Goal: Information Seeking & Learning: Learn about a topic

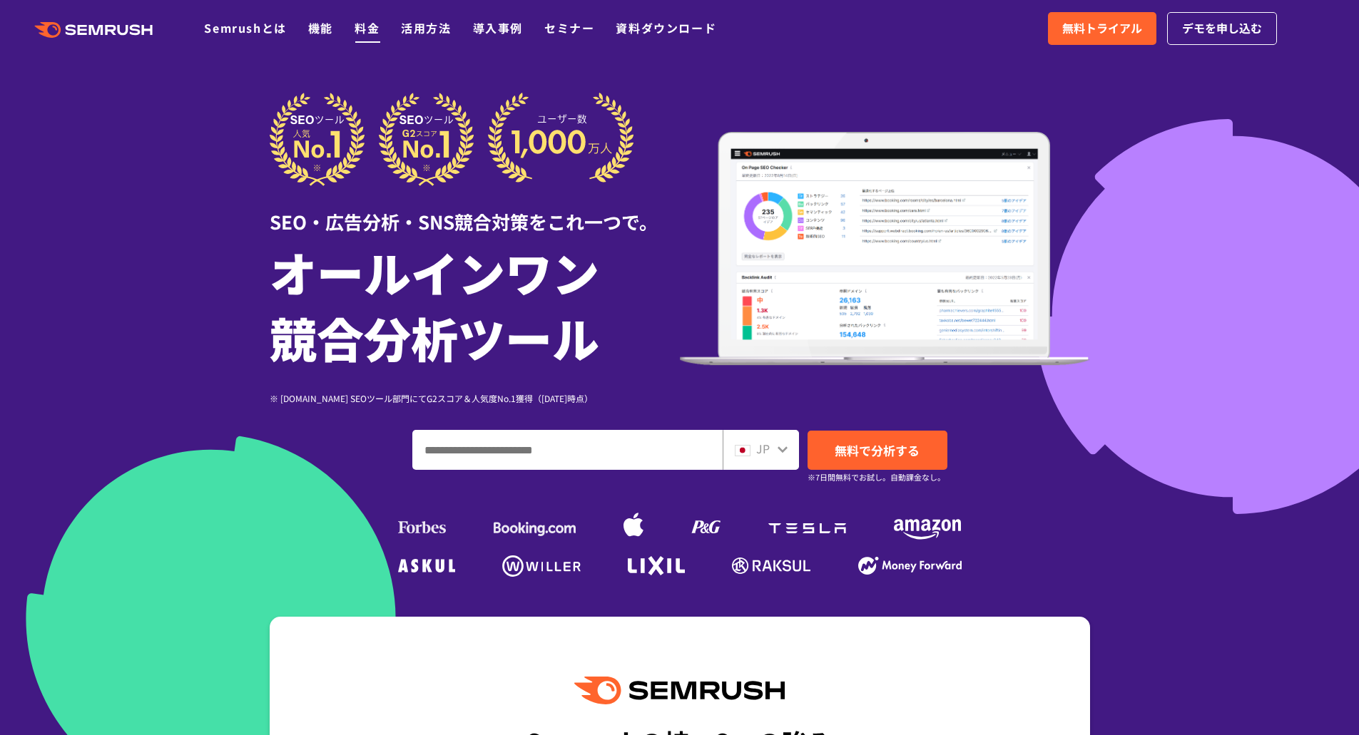
click at [359, 25] on link "料金" at bounding box center [366, 27] width 25 height 17
